Goal: Information Seeking & Learning: Learn about a topic

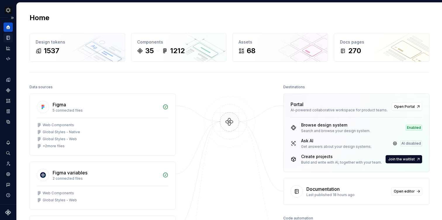
click at [8, 40] on div "Documentation" at bounding box center [8, 37] width 9 height 9
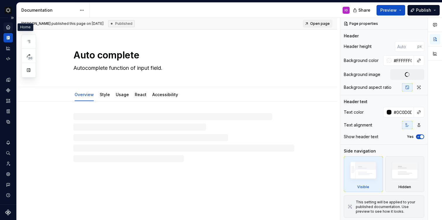
click at [12, 28] on div "Home" at bounding box center [8, 26] width 9 height 9
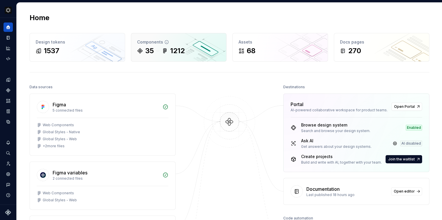
click at [168, 41] on div "Components" at bounding box center [178, 42] width 83 height 6
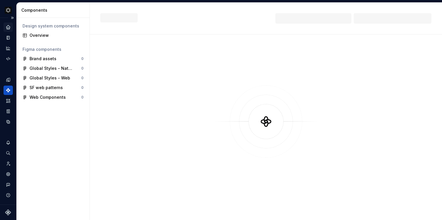
click at [7, 28] on icon "Home" at bounding box center [8, 27] width 4 height 4
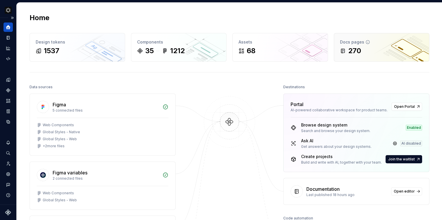
click at [369, 39] on div "Docs pages" at bounding box center [381, 42] width 83 height 6
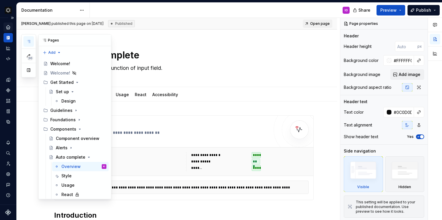
click at [30, 45] on button "button" at bounding box center [28, 41] width 11 height 11
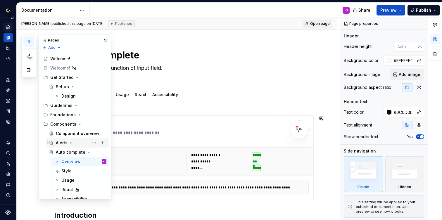
click at [60, 144] on div "Alerts" at bounding box center [62, 143] width 12 height 6
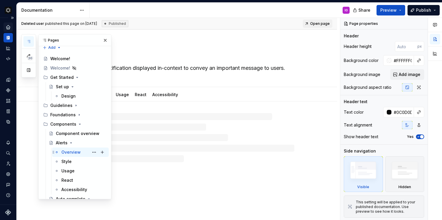
click at [74, 152] on div "Overview" at bounding box center [70, 152] width 19 height 6
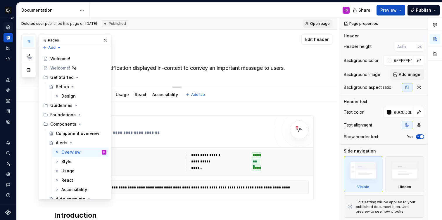
click at [140, 78] on div "Alerts An Alert is a notification displayed in-context to convey an important m…" at bounding box center [183, 57] width 221 height 57
click at [103, 39] on button "button" at bounding box center [105, 40] width 8 height 8
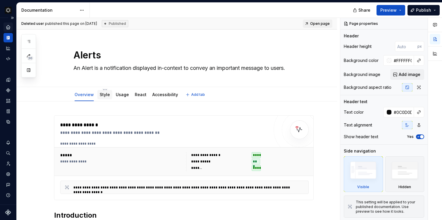
click at [107, 95] on link "Style" at bounding box center [105, 94] width 10 height 5
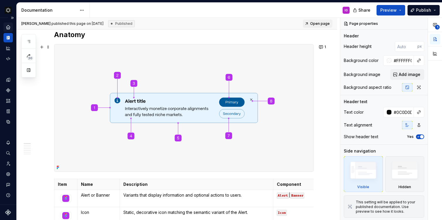
scroll to position [22, 0]
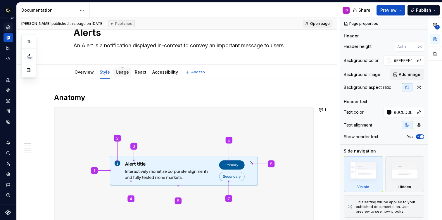
click at [119, 77] on div at bounding box center [122, 77] width 18 height 1
click at [119, 74] on link "Usage" at bounding box center [122, 72] width 13 height 5
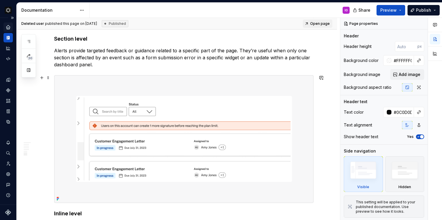
scroll to position [692, 0]
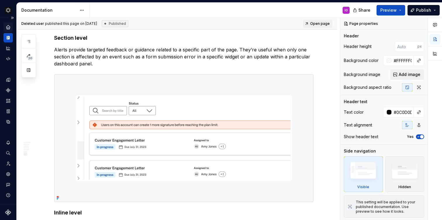
type textarea "*"
